Goal: Task Accomplishment & Management: Complete application form

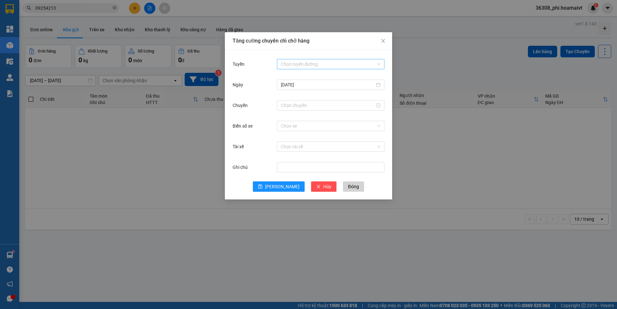
click at [327, 63] on input "Tuyến" at bounding box center [328, 64] width 95 height 10
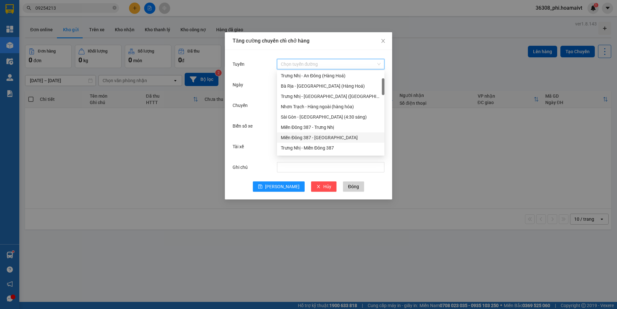
scroll to position [97, 0]
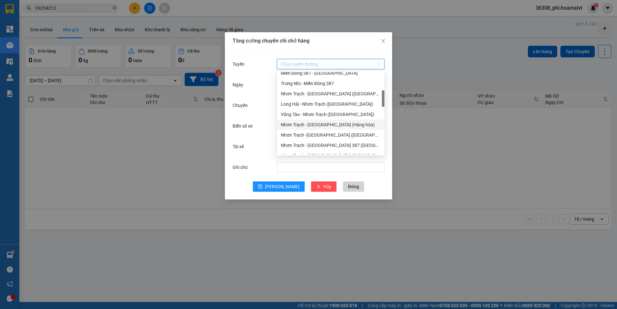
click at [323, 124] on div "Nhơn Trạch - [GEOGRAPHIC_DATA] (Hàng hóa)" at bounding box center [331, 124] width 100 height 7
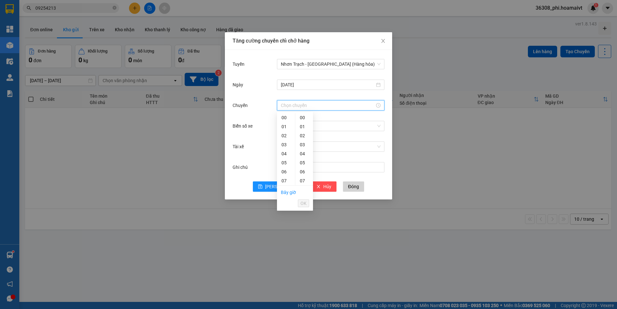
click at [300, 102] on input "Chuyến" at bounding box center [328, 105] width 94 height 7
drag, startPoint x: 284, startPoint y: 168, endPoint x: 291, endPoint y: 161, distance: 8.9
click at [284, 168] on div "13" at bounding box center [286, 170] width 18 height 9
type input "13:00"
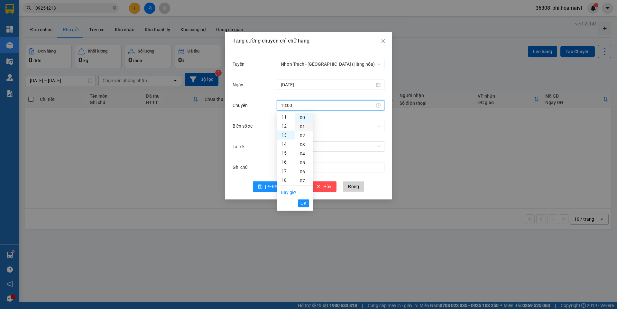
scroll to position [117, 0]
drag, startPoint x: 304, startPoint y: 116, endPoint x: 304, endPoint y: 146, distance: 29.9
click at [304, 117] on div "00" at bounding box center [304, 117] width 18 height 9
click at [307, 206] on button "OK" at bounding box center [303, 203] width 11 height 8
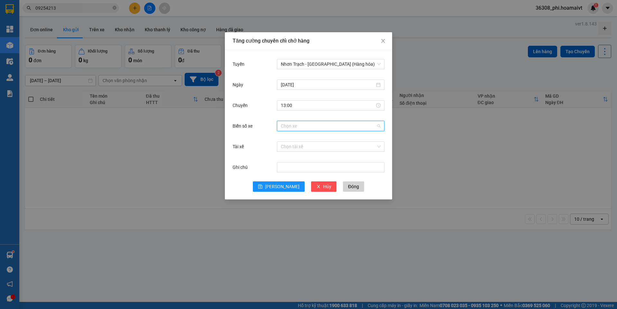
click at [285, 126] on input "Biển số xe" at bounding box center [328, 126] width 95 height 10
type input "033.37"
click at [299, 136] on div "72B-033.37" at bounding box center [331, 138] width 100 height 7
click at [270, 185] on button "[PERSON_NAME]" at bounding box center [279, 186] width 52 height 10
click at [348, 189] on span "Đóng" at bounding box center [353, 186] width 11 height 7
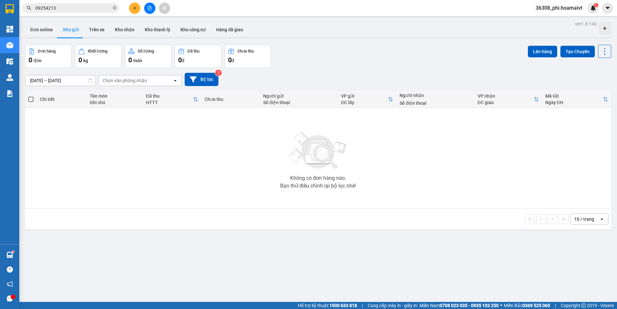
click at [138, 11] on button at bounding box center [134, 8] width 11 height 11
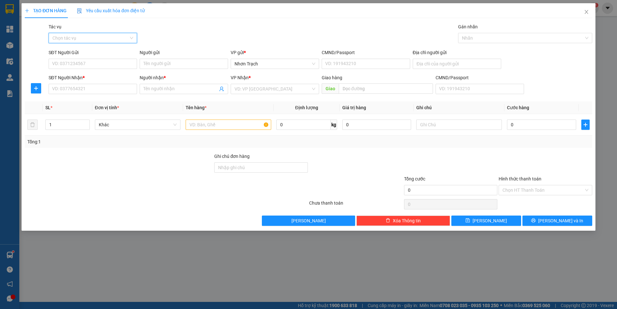
click at [85, 37] on input "Tác vụ" at bounding box center [90, 38] width 76 height 10
click at [85, 48] on div "Nhập hàng lên xe" at bounding box center [92, 50] width 81 height 7
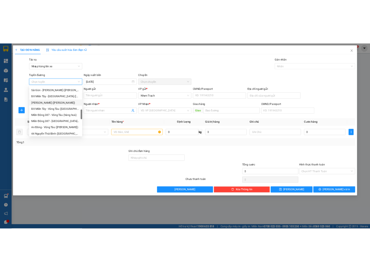
scroll to position [193, 0]
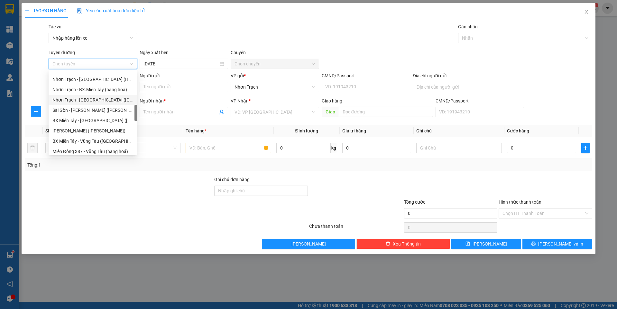
click at [95, 102] on div "Nhơn Trạch - [GEOGRAPHIC_DATA] ([GEOGRAPHIC_DATA])" at bounding box center [92, 99] width 81 height 7
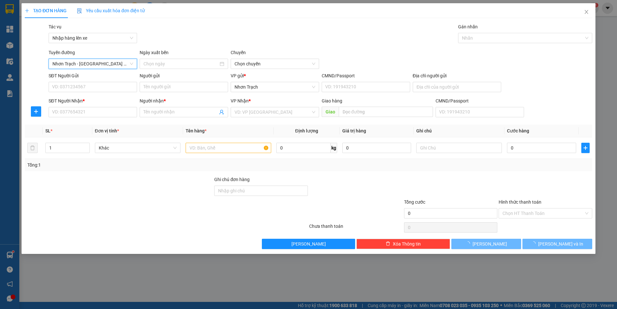
type input "[DATE]"
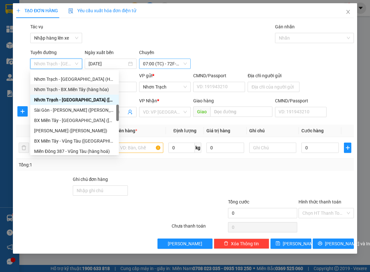
click at [155, 66] on span "07:00 (TC) - 72F-004.32" at bounding box center [165, 64] width 44 height 10
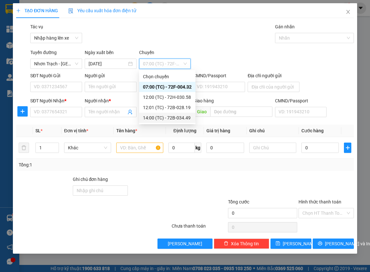
click at [169, 118] on div "14:00 (TC) - 72B-034.49" at bounding box center [167, 117] width 49 height 7
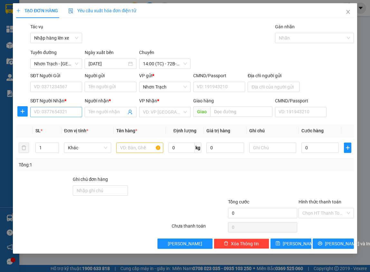
click at [63, 106] on div "SĐT Người Nhận *" at bounding box center [56, 102] width 52 height 10
click at [60, 112] on input "SĐT Người Nhận *" at bounding box center [56, 112] width 52 height 10
click at [65, 66] on span "Nhơn Trạch - [GEOGRAPHIC_DATA] ([GEOGRAPHIC_DATA])" at bounding box center [56, 64] width 44 height 10
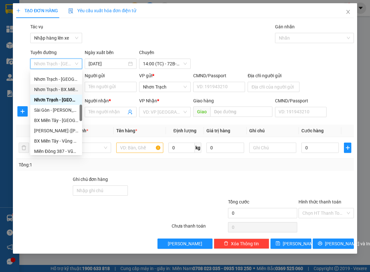
drag, startPoint x: 61, startPoint y: 110, endPoint x: 70, endPoint y: 111, distance: 8.4
click at [63, 88] on div "[GEOGRAPHIC_DATA] - [GEOGRAPHIC_DATA] ([GEOGRAPHIC_DATA]) [GEOGRAPHIC_DATA] - […" at bounding box center [56, 115] width 52 height 103
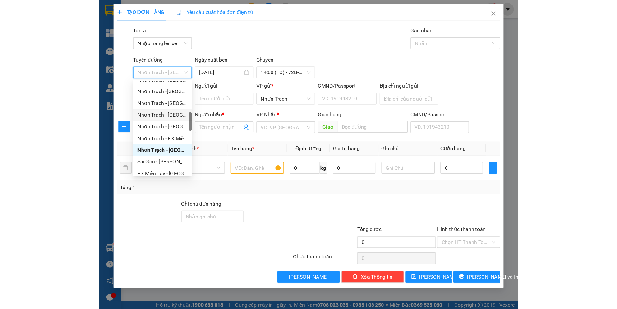
scroll to position [129, 0]
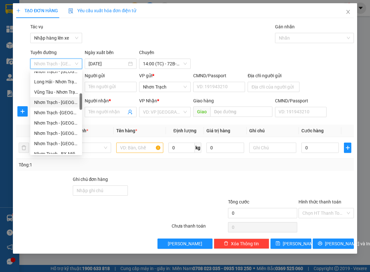
click at [58, 105] on div "Nhơn Trạch - [GEOGRAPHIC_DATA] (Hàng hóa)" at bounding box center [56, 102] width 44 height 7
type input "[DATE]"
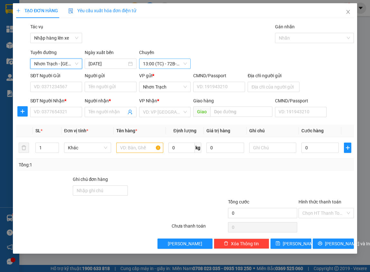
click at [151, 64] on span "13:00 (TC) - 72B-033.37" at bounding box center [165, 64] width 44 height 10
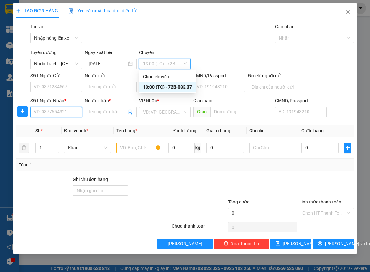
click at [61, 111] on input "SĐT Người Nhận *" at bounding box center [56, 112] width 52 height 10
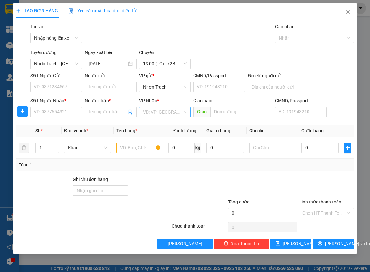
click at [173, 113] on input "search" at bounding box center [163, 112] width 40 height 10
click at [42, 106] on div "SĐT Người Nhận *" at bounding box center [56, 102] width 52 height 10
click at [47, 117] on input "SĐT Người Nhận *" at bounding box center [56, 112] width 52 height 10
type input "0906612413"
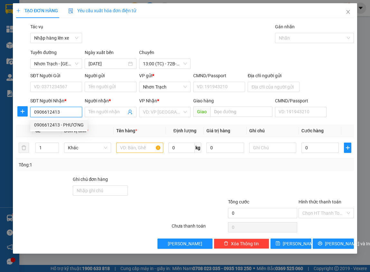
click at [56, 124] on div "0906612413 - PHƯƠNG" at bounding box center [59, 124] width 50 height 7
type input "PHƯƠNG"
type input "0906612413"
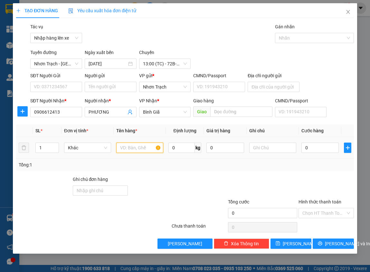
click at [127, 153] on input "text" at bounding box center [139, 148] width 47 height 10
type input "1 hộp"
click at [322, 144] on input "0" at bounding box center [320, 148] width 38 height 10
type input "4"
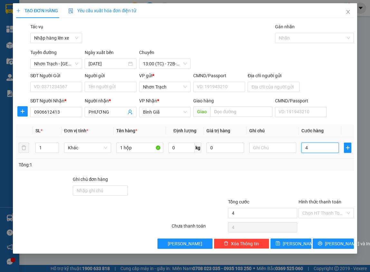
type input "4"
type input "40"
type input "400"
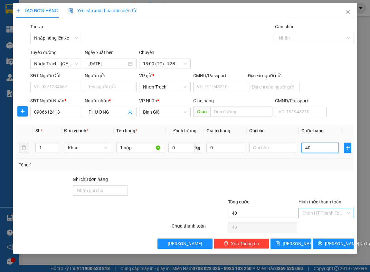
type input "400"
type input "4.000"
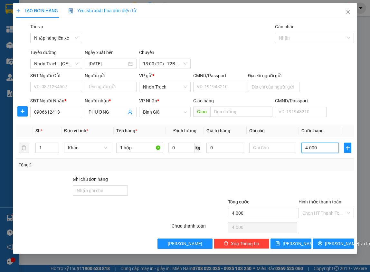
type input "40.000"
click at [301, 240] on button "[PERSON_NAME]" at bounding box center [290, 243] width 41 height 10
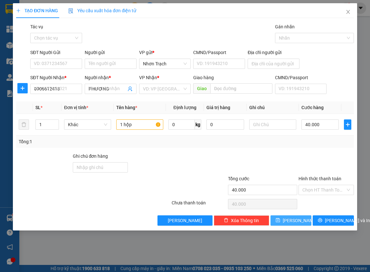
type input "0"
